Goal: Information Seeking & Learning: Learn about a topic

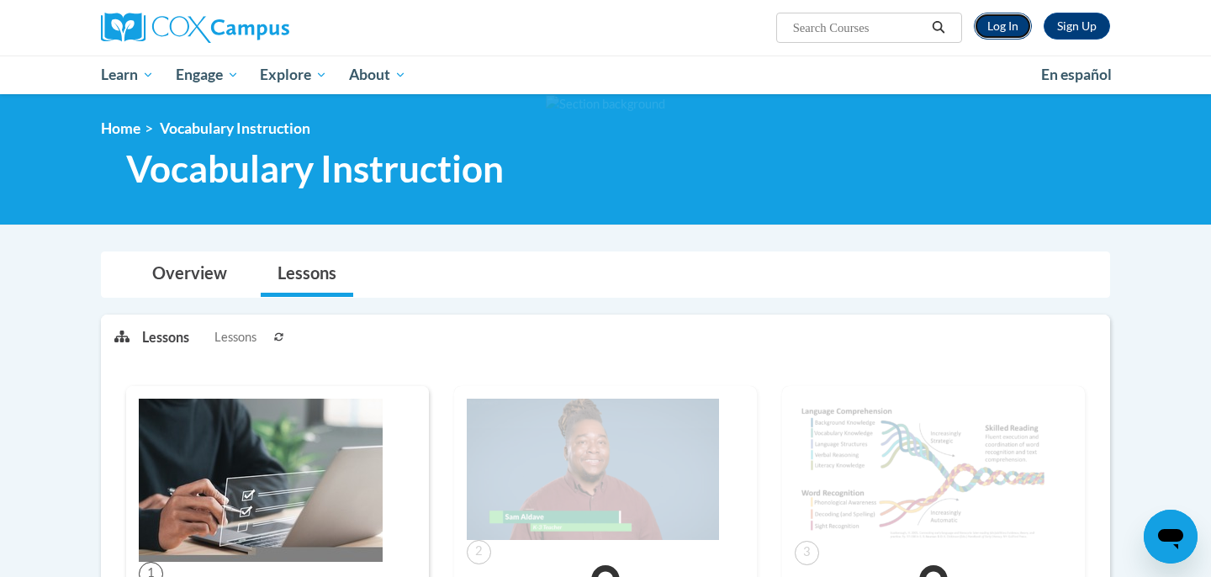
click at [1011, 30] on link "Log In" at bounding box center [1003, 26] width 58 height 27
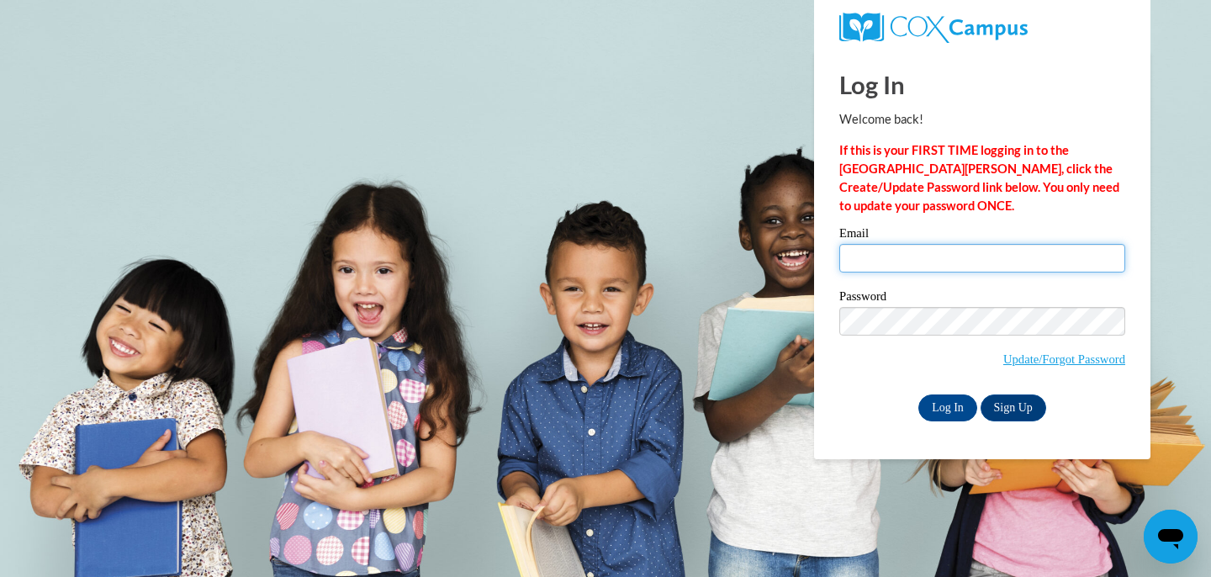
click at [881, 251] on input "Email" at bounding box center [982, 258] width 286 height 29
type input "nvue@sasd.net"
click at [943, 411] on input "Log In" at bounding box center [947, 407] width 59 height 27
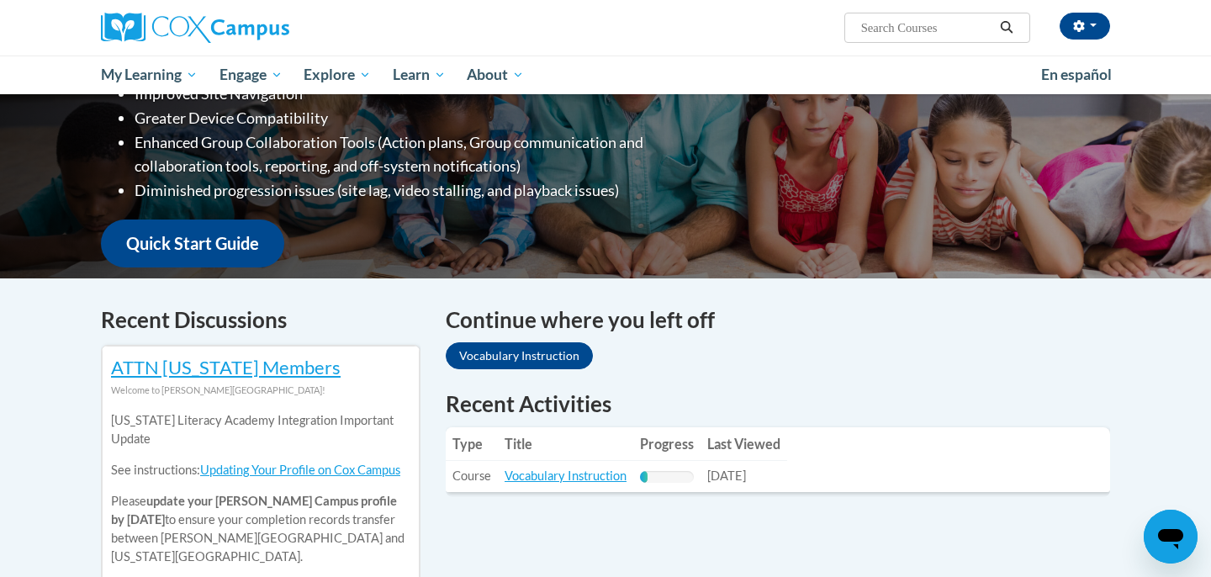
scroll to position [295, 0]
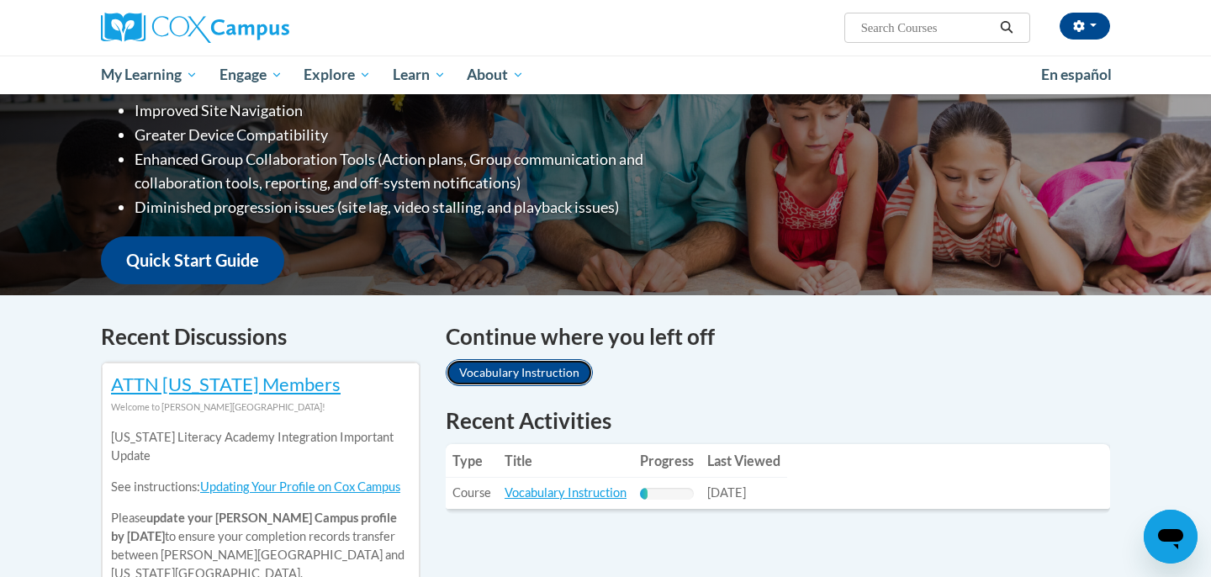
click at [566, 368] on link "Vocabulary Instruction" at bounding box center [519, 372] width 147 height 27
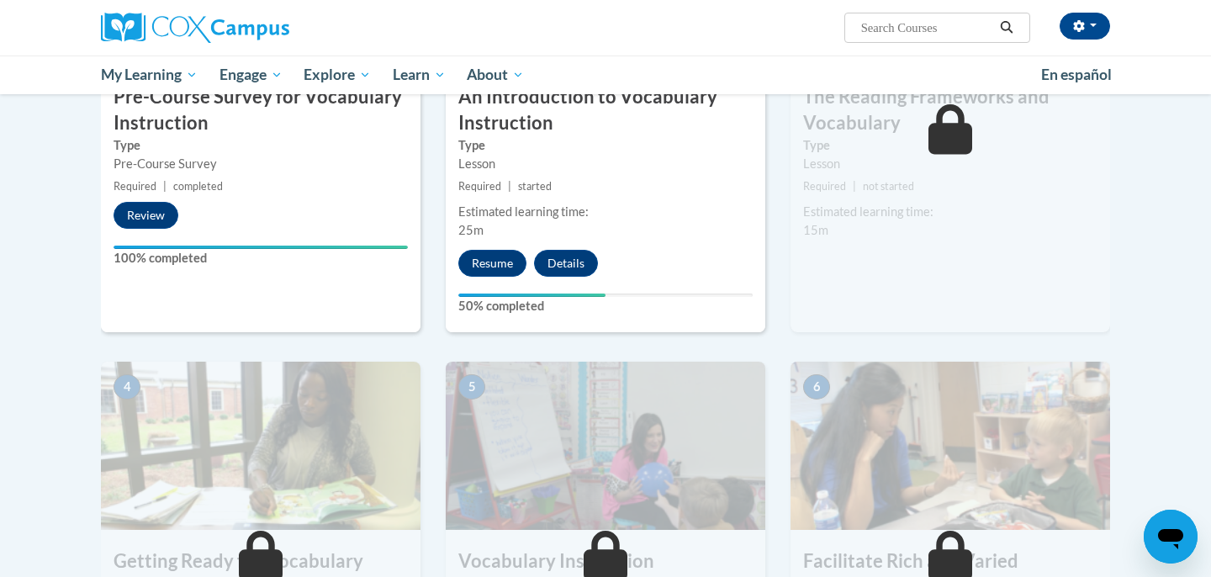
scroll to position [553, 0]
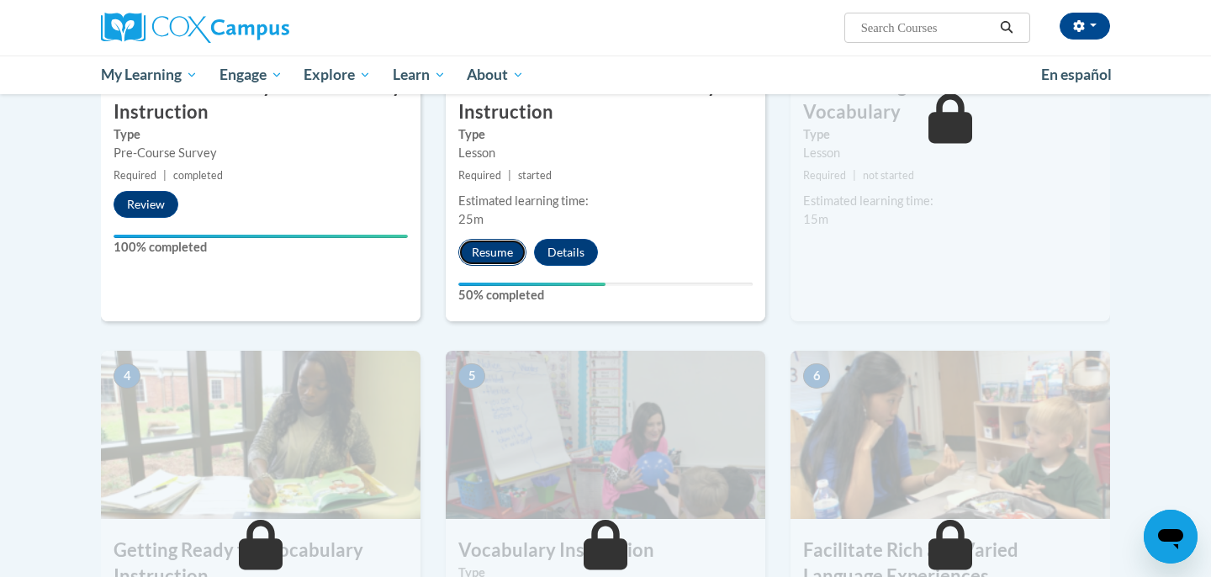
click at [484, 248] on button "Resume" at bounding box center [492, 252] width 68 height 27
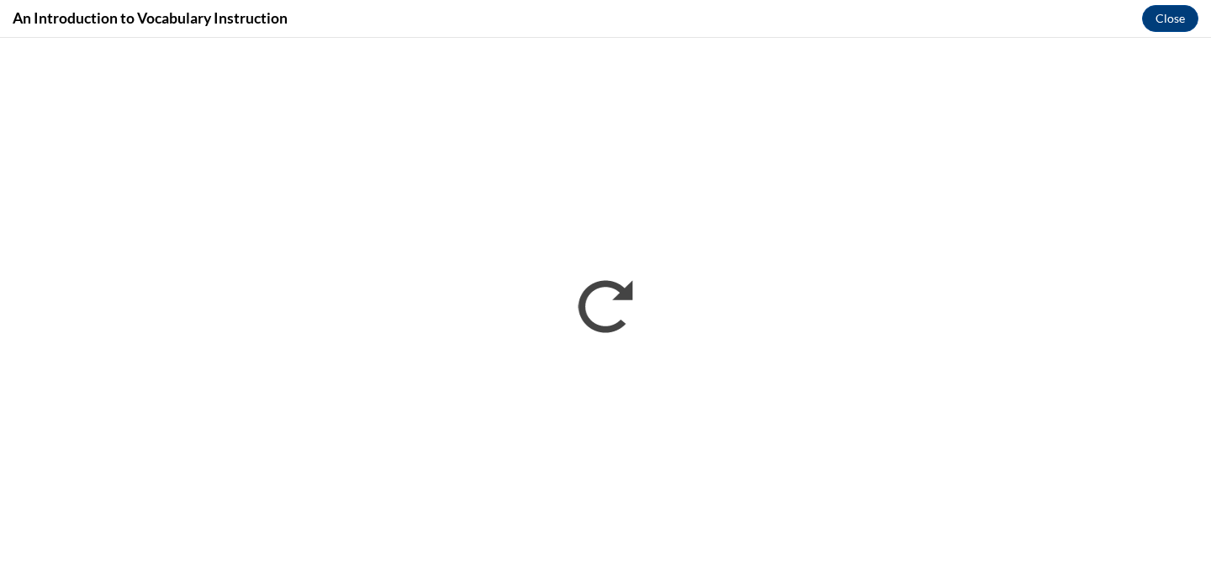
scroll to position [0, 0]
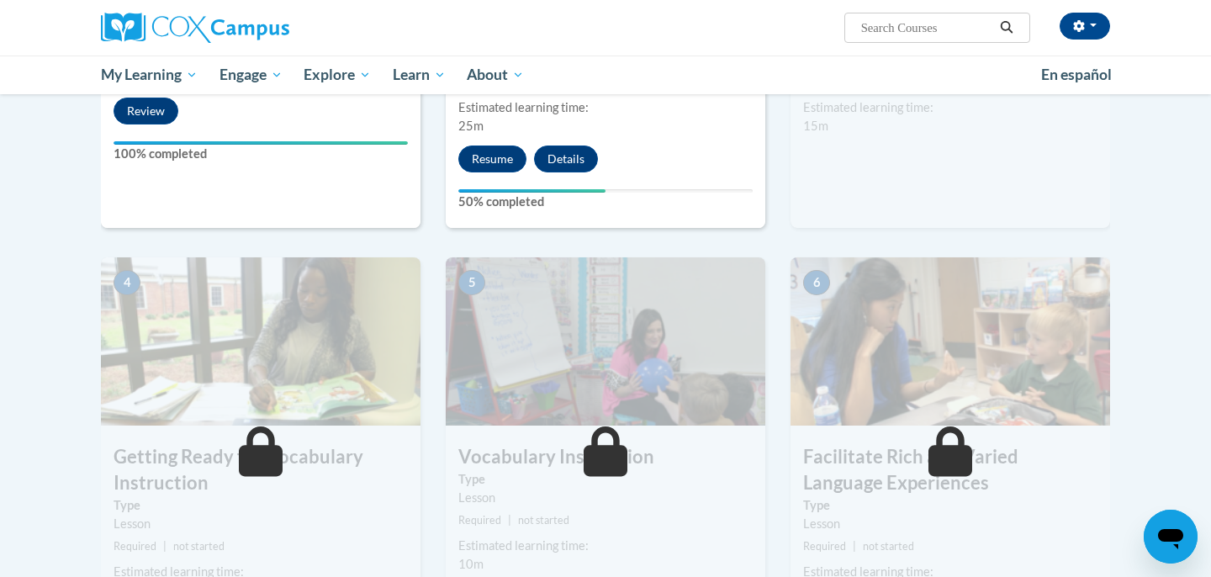
scroll to position [599, 0]
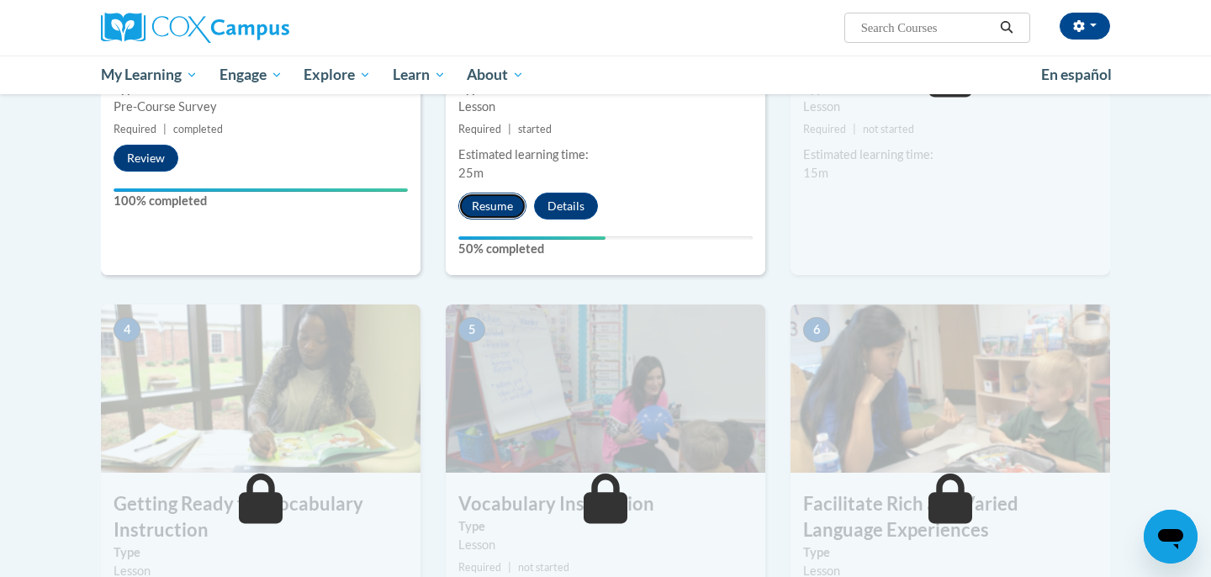
click at [496, 209] on button "Resume" at bounding box center [492, 206] width 68 height 27
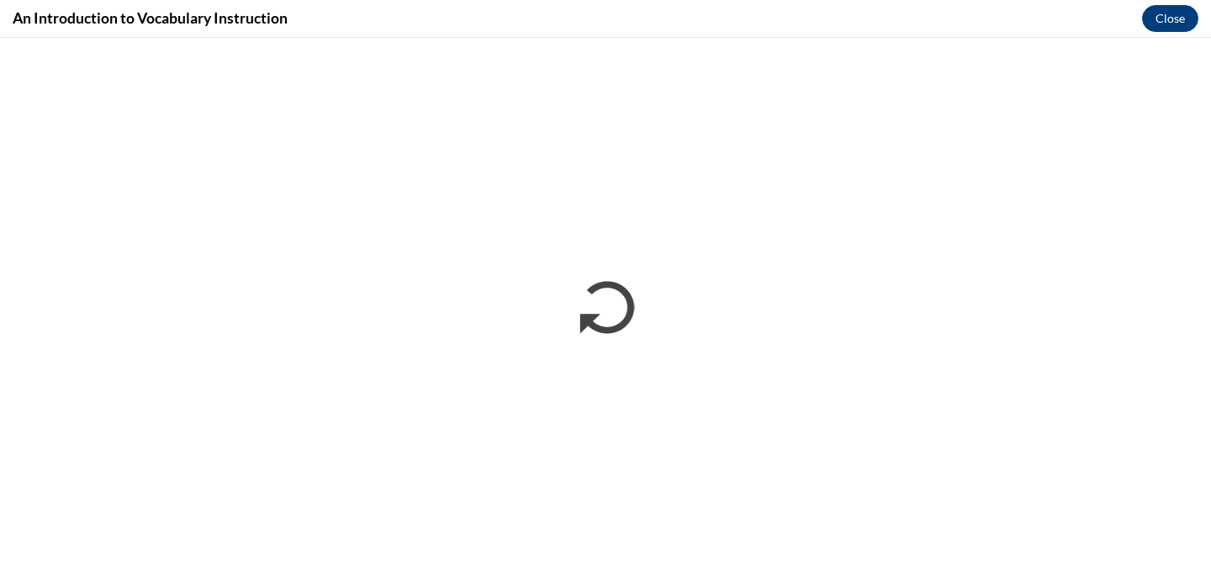
scroll to position [0, 0]
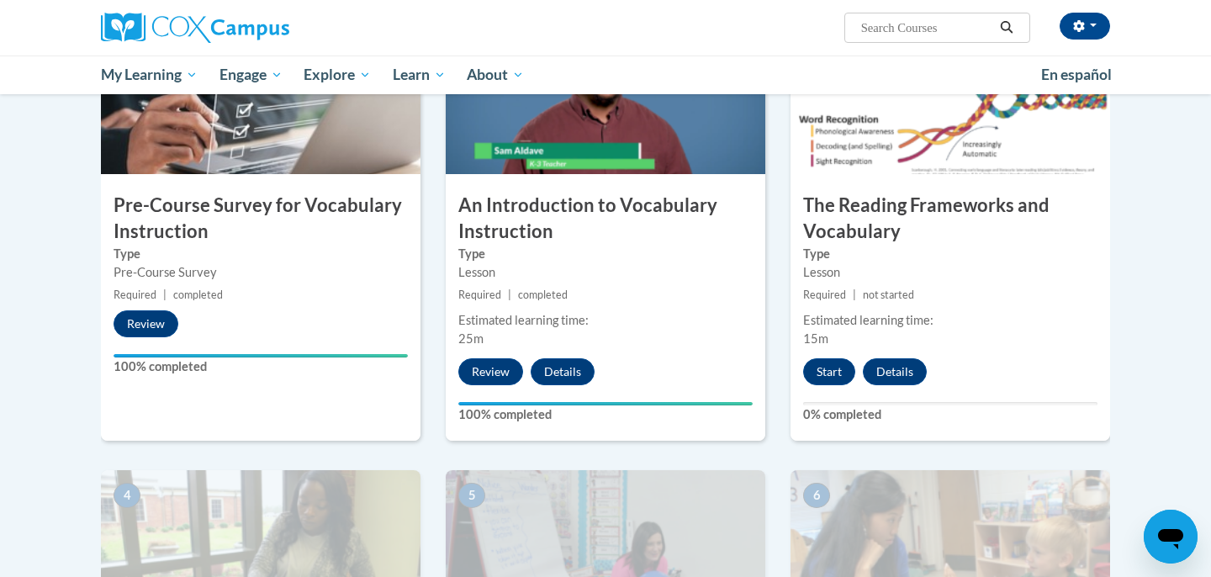
scroll to position [487, 0]
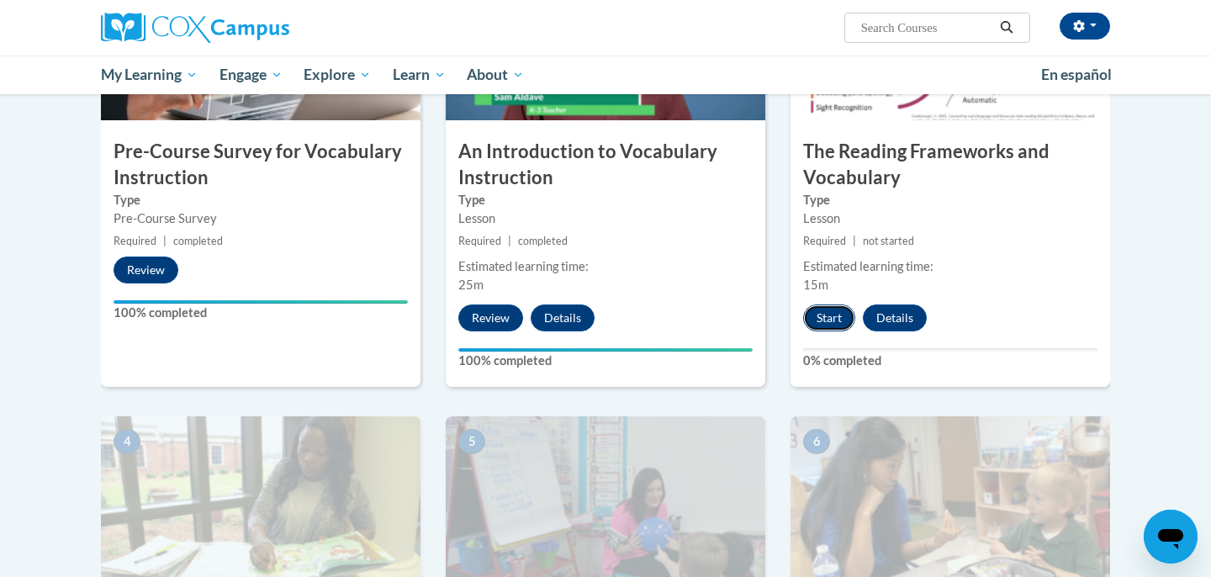
click at [820, 323] on button "Start" at bounding box center [829, 317] width 52 height 27
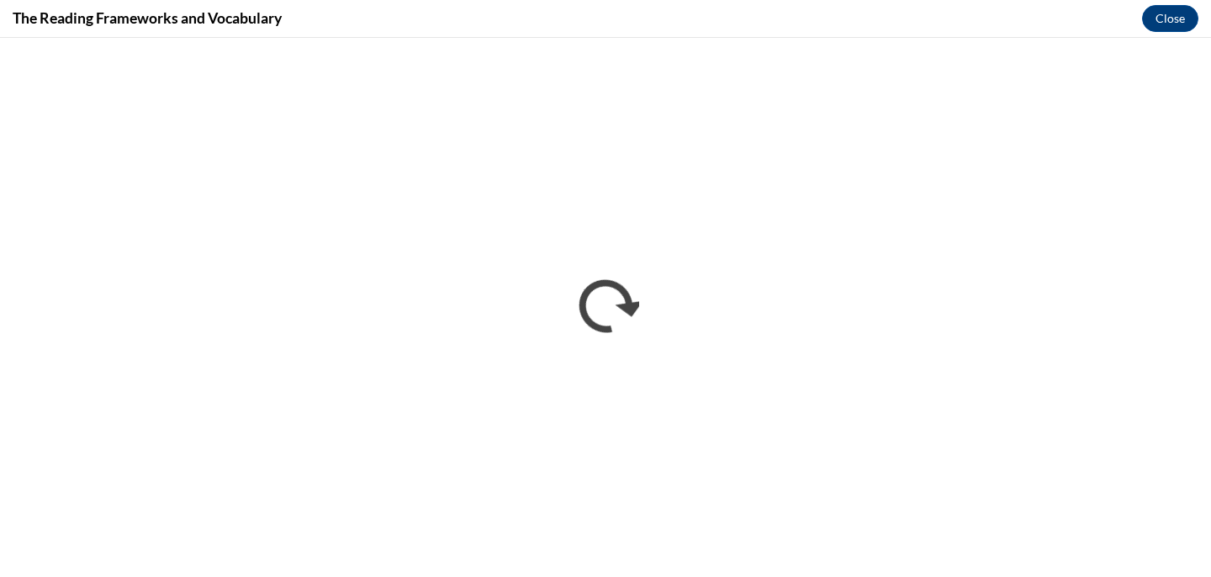
scroll to position [0, 0]
